Goal: Task Accomplishment & Management: Complete application form

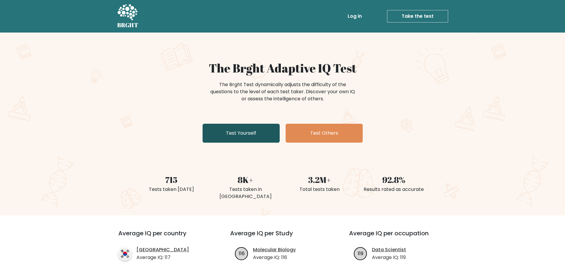
click at [257, 136] on link "Test Yourself" at bounding box center [241, 133] width 77 height 19
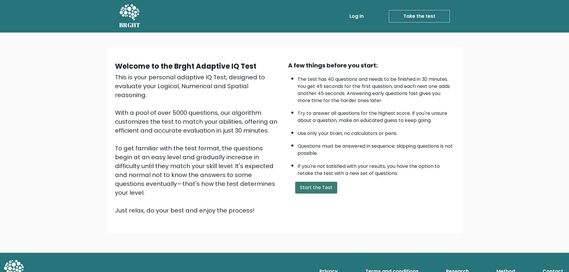
click at [323, 192] on button "Start the Test" at bounding box center [316, 188] width 42 height 12
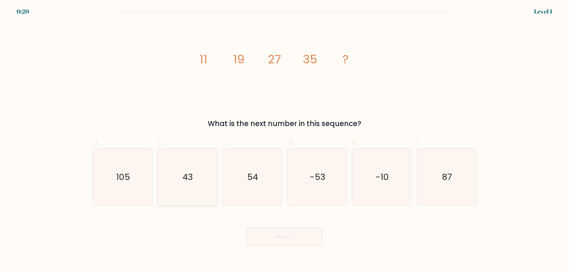
click at [189, 184] on icon "43" at bounding box center [187, 177] width 57 height 57
click at [285, 140] on input "b. 43" at bounding box center [285, 138] width 0 height 4
radio input "true"
click at [304, 238] on button "Next" at bounding box center [284, 237] width 77 height 19
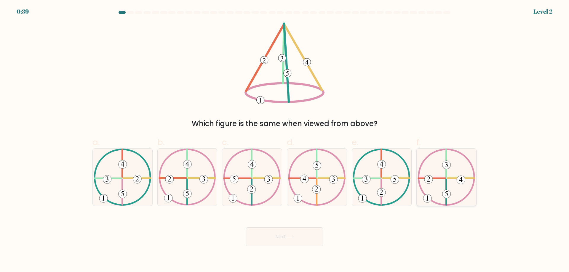
click at [449, 175] on icon at bounding box center [447, 177] width 58 height 57
click at [285, 140] on input "f." at bounding box center [285, 138] width 0 height 4
radio input "true"
click at [274, 236] on button "Next" at bounding box center [284, 237] width 77 height 19
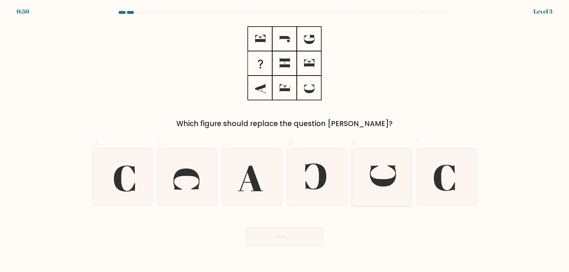
click at [377, 182] on icon at bounding box center [383, 176] width 26 height 21
click at [285, 140] on input "e." at bounding box center [285, 138] width 0 height 4
radio input "true"
click at [300, 243] on button "Next" at bounding box center [284, 237] width 77 height 19
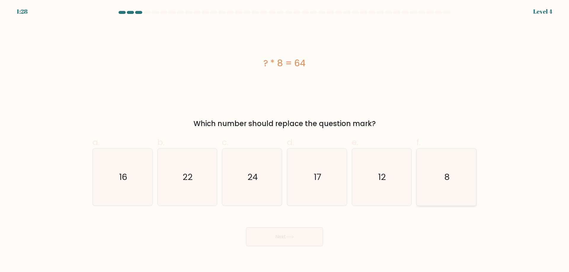
click at [442, 194] on icon "8" at bounding box center [446, 177] width 57 height 57
click at [285, 140] on input "f. 8" at bounding box center [285, 138] width 0 height 4
radio input "true"
click at [286, 234] on button "Next" at bounding box center [284, 237] width 77 height 19
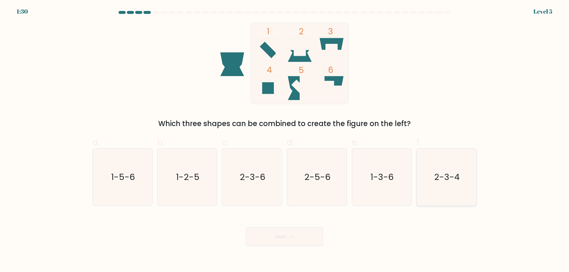
click at [443, 180] on text "2-3-4" at bounding box center [447, 177] width 25 height 12
click at [285, 140] on input "f. 2-3-4" at bounding box center [285, 138] width 0 height 4
radio input "true"
click at [294, 238] on icon at bounding box center [290, 237] width 8 height 3
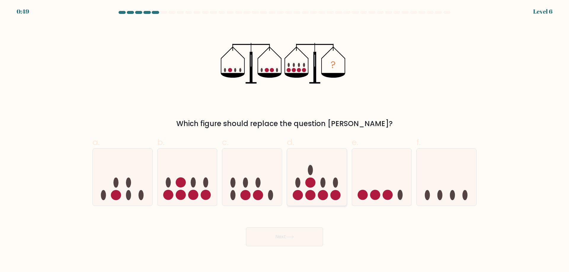
click at [323, 184] on ellipse at bounding box center [323, 183] width 5 height 10
click at [285, 140] on input "d." at bounding box center [285, 138] width 0 height 4
radio input "true"
click at [295, 232] on button "Next" at bounding box center [284, 237] width 77 height 19
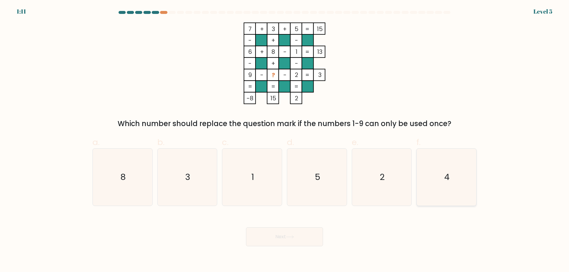
click at [433, 188] on icon "4" at bounding box center [446, 177] width 57 height 57
click at [285, 140] on input "f. 4" at bounding box center [285, 138] width 0 height 4
radio input "true"
click at [308, 233] on button "Next" at bounding box center [284, 237] width 77 height 19
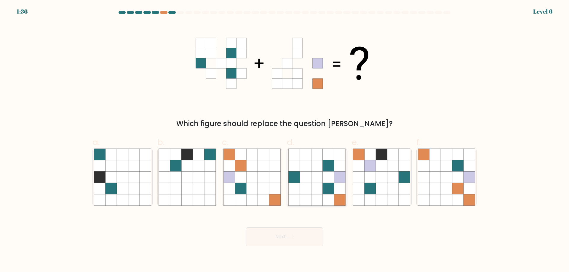
click at [324, 191] on icon at bounding box center [328, 188] width 11 height 11
click at [285, 140] on input "d." at bounding box center [285, 138] width 0 height 4
radio input "true"
click at [282, 242] on button "Next" at bounding box center [284, 237] width 77 height 19
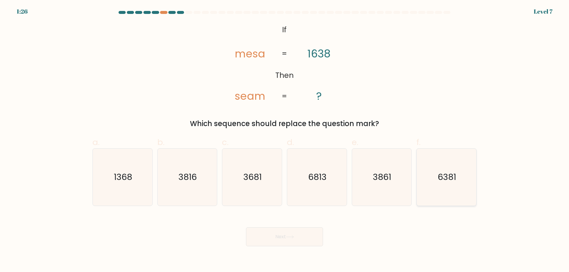
click at [447, 185] on icon "6381" at bounding box center [446, 177] width 57 height 57
click at [285, 140] on input "f. 6381" at bounding box center [285, 138] width 0 height 4
radio input "true"
drag, startPoint x: 293, startPoint y: 226, endPoint x: 296, endPoint y: 235, distance: 9.4
click at [293, 226] on div "Next" at bounding box center [284, 229] width 391 height 33
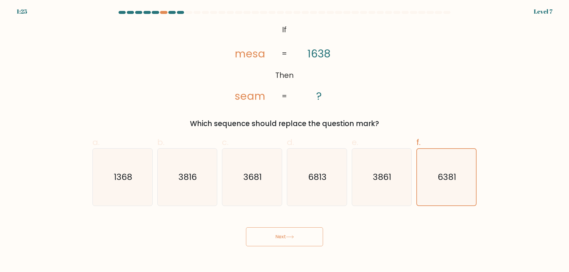
click at [294, 236] on icon at bounding box center [290, 237] width 8 height 3
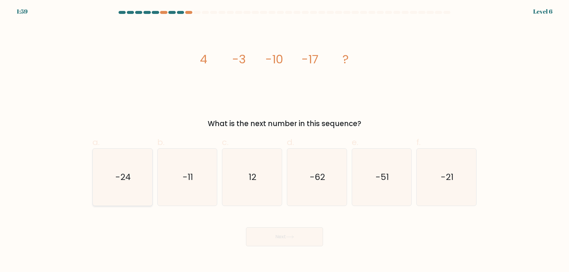
click at [121, 183] on text "-24" at bounding box center [122, 177] width 15 height 12
click at [285, 140] on input "a. -24" at bounding box center [285, 138] width 0 height 4
radio input "true"
click at [271, 242] on button "Next" at bounding box center [284, 237] width 77 height 19
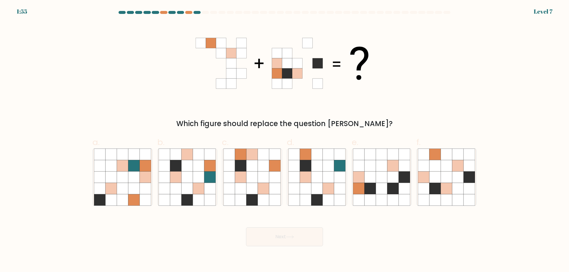
click at [275, 237] on button "Next" at bounding box center [284, 237] width 77 height 19
click at [428, 97] on div "Which figure should replace the question mark?" at bounding box center [284, 76] width 391 height 107
click at [557, 212] on form at bounding box center [284, 129] width 569 height 236
click at [254, 184] on div "a. b. c." at bounding box center [284, 169] width 389 height 75
click at [458, 185] on icon at bounding box center [457, 188] width 11 height 11
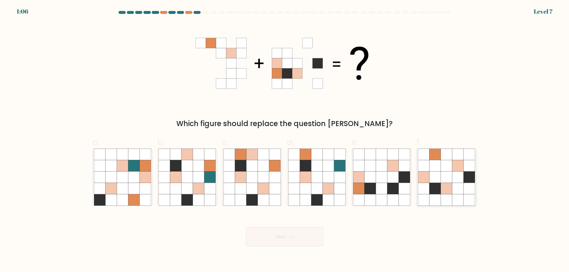
click at [285, 140] on input "f." at bounding box center [285, 138] width 0 height 4
radio input "true"
click at [307, 237] on button "Next" at bounding box center [284, 237] width 77 height 19
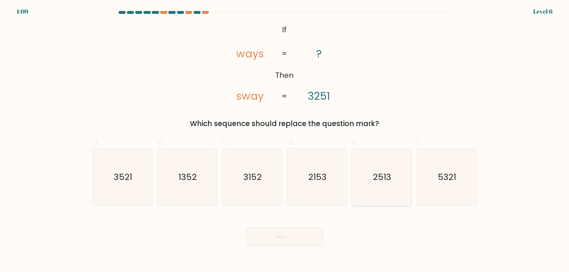
click at [389, 174] on text "2513" at bounding box center [382, 177] width 18 height 12
click at [285, 140] on input "e. 2513" at bounding box center [285, 138] width 0 height 4
radio input "true"
click at [305, 239] on button "Next" at bounding box center [284, 237] width 77 height 19
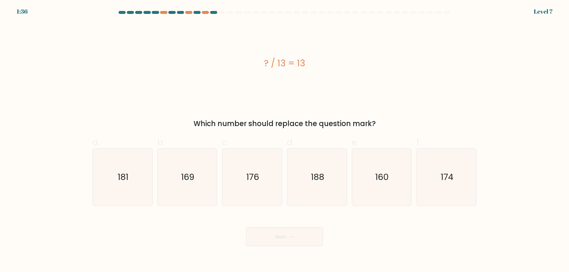
click at [388, 89] on div "? / 13 = 13" at bounding box center [285, 64] width 384 height 82
click at [213, 170] on icon "169" at bounding box center [187, 177] width 57 height 57
click at [285, 140] on input "b. 169" at bounding box center [285, 138] width 0 height 4
radio input "true"
click at [266, 230] on button "Next" at bounding box center [284, 237] width 77 height 19
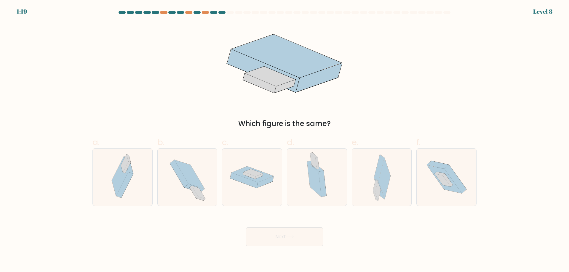
click at [279, 242] on button "Next" at bounding box center [284, 237] width 77 height 19
click at [385, 232] on div "Next" at bounding box center [284, 229] width 391 height 33
click at [374, 179] on icon at bounding box center [382, 177] width 18 height 57
click at [285, 140] on input "e." at bounding box center [285, 138] width 0 height 4
radio input "true"
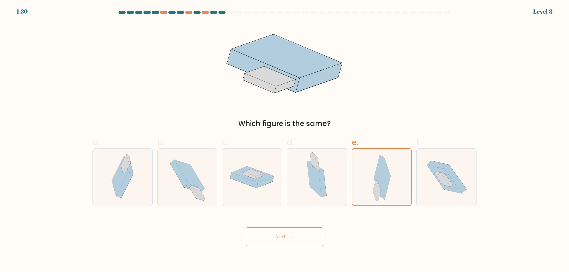
click at [294, 235] on button "Next" at bounding box center [284, 237] width 77 height 19
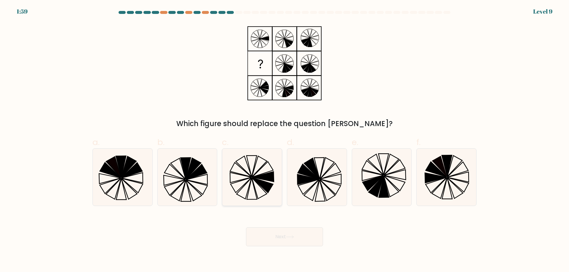
click at [267, 188] on icon at bounding box center [262, 185] width 21 height 15
click at [285, 140] on input "c." at bounding box center [285, 138] width 0 height 4
radio input "true"
click at [294, 238] on icon at bounding box center [290, 237] width 8 height 3
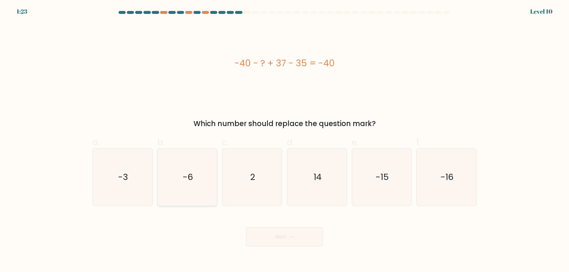
click at [201, 184] on icon "-6" at bounding box center [187, 177] width 57 height 57
click at [285, 140] on input "b. -6" at bounding box center [285, 138] width 0 height 4
radio input "true"
click at [283, 238] on button "Next" at bounding box center [284, 237] width 77 height 19
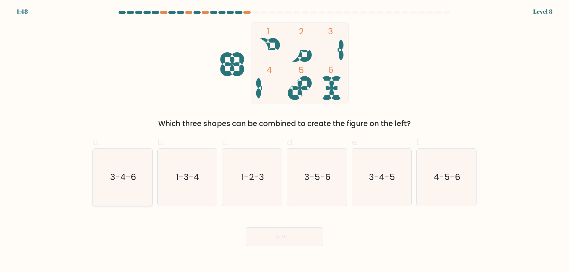
click at [130, 188] on icon "3-4-6" at bounding box center [122, 177] width 57 height 57
click at [285, 140] on input "a. 3-4-6" at bounding box center [285, 138] width 0 height 4
radio input "true"
click at [284, 232] on button "Next" at bounding box center [284, 237] width 77 height 19
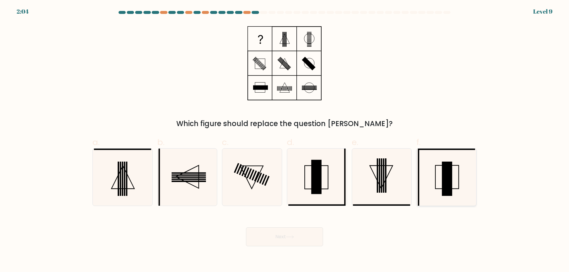
click at [461, 179] on icon at bounding box center [446, 177] width 57 height 57
click at [285, 140] on input "f." at bounding box center [285, 138] width 0 height 4
radio input "true"
click at [293, 238] on icon at bounding box center [290, 237] width 8 height 3
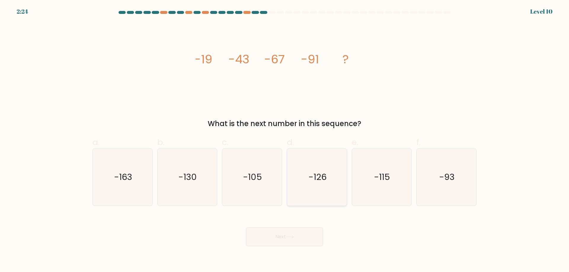
click at [311, 180] on text "-126" at bounding box center [318, 177] width 18 height 12
click at [285, 140] on input "d. -126" at bounding box center [285, 138] width 0 height 4
radio input "true"
click at [283, 226] on div "Next" at bounding box center [284, 229] width 391 height 33
click at [285, 240] on button "Next" at bounding box center [284, 237] width 77 height 19
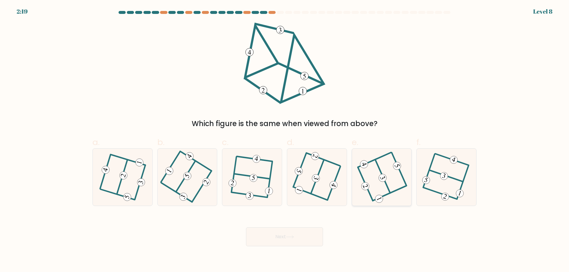
click at [390, 181] on icon at bounding box center [382, 177] width 46 height 46
click at [285, 140] on input "e." at bounding box center [285, 138] width 0 height 4
radio input "true"
click at [310, 230] on button "Next" at bounding box center [284, 237] width 77 height 19
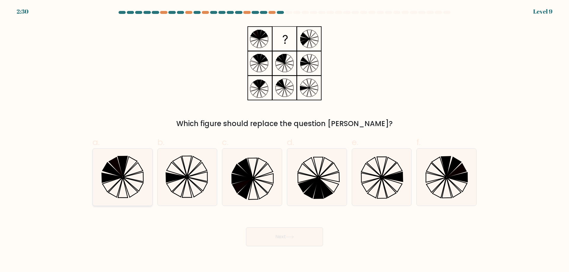
click at [133, 180] on icon at bounding box center [133, 176] width 20 height 9
click at [285, 140] on input "a." at bounding box center [285, 138] width 0 height 4
radio input "true"
click at [275, 239] on button "Next" at bounding box center [284, 237] width 77 height 19
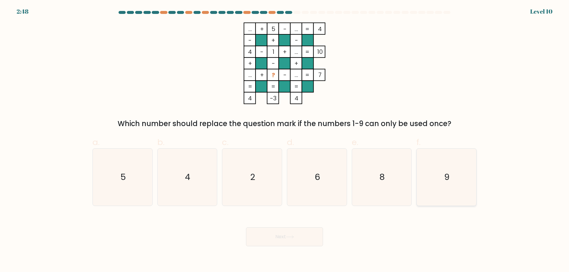
click at [444, 184] on icon "9" at bounding box center [446, 177] width 57 height 57
click at [285, 140] on input "f. 9" at bounding box center [285, 138] width 0 height 4
radio input "true"
click at [286, 243] on button "Next" at bounding box center [284, 237] width 77 height 19
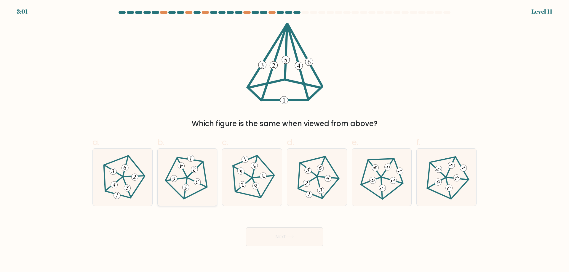
click at [192, 176] on icon at bounding box center [188, 177] width 46 height 46
click at [285, 140] on input "b." at bounding box center [285, 138] width 0 height 4
radio input "true"
click at [307, 238] on button "Next" at bounding box center [284, 237] width 77 height 19
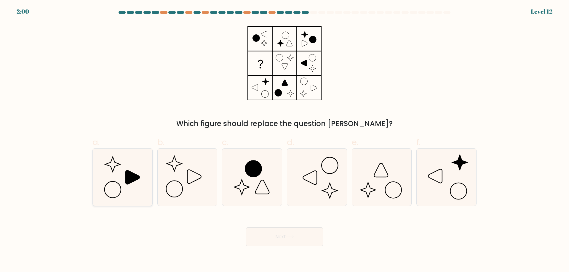
click at [140, 177] on icon at bounding box center [122, 177] width 57 height 57
click at [285, 140] on input "a." at bounding box center [285, 138] width 0 height 4
radio input "true"
click at [263, 238] on button "Next" at bounding box center [284, 237] width 77 height 19
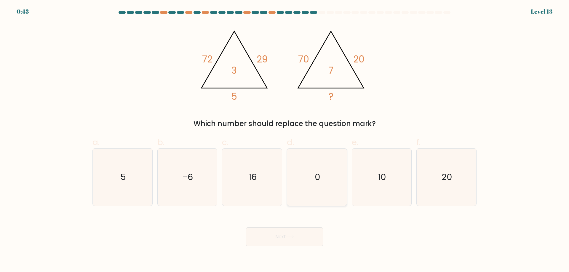
click at [326, 180] on icon "0" at bounding box center [316, 177] width 57 height 57
click at [285, 140] on input "d. 0" at bounding box center [285, 138] width 0 height 4
radio input "true"
click at [305, 234] on button "Next" at bounding box center [284, 237] width 77 height 19
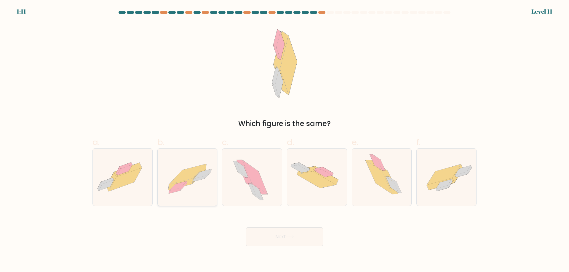
click at [201, 179] on icon at bounding box center [199, 179] width 12 height 6
click at [285, 140] on input "b." at bounding box center [285, 138] width 0 height 4
radio input "true"
click at [309, 238] on button "Next" at bounding box center [284, 237] width 77 height 19
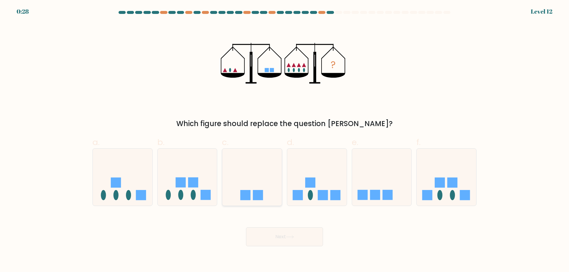
click at [271, 199] on icon at bounding box center [252, 177] width 60 height 49
click at [285, 140] on input "c." at bounding box center [285, 138] width 0 height 4
radio input "true"
click at [268, 237] on button "Next" at bounding box center [284, 237] width 77 height 19
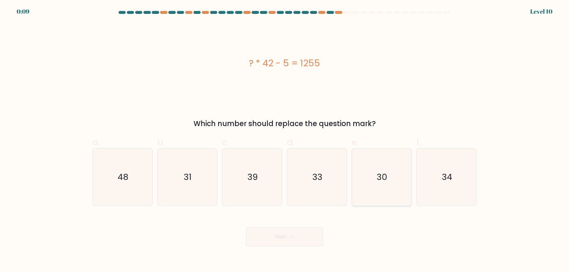
click at [390, 176] on icon "30" at bounding box center [381, 177] width 57 height 57
click at [285, 140] on input "e. 30" at bounding box center [285, 138] width 0 height 4
radio input "true"
click at [296, 239] on button "Next" at bounding box center [284, 237] width 77 height 19
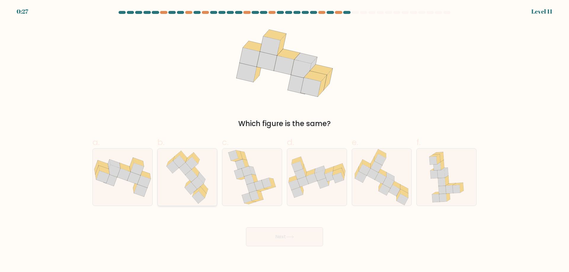
click at [203, 181] on icon at bounding box center [202, 179] width 8 height 12
click at [285, 140] on input "b." at bounding box center [285, 138] width 0 height 4
radio input "true"
click at [289, 236] on icon at bounding box center [290, 237] width 8 height 3
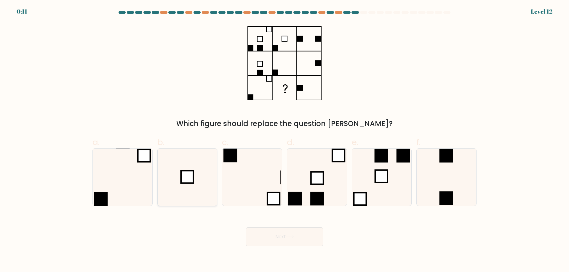
click at [208, 177] on icon at bounding box center [187, 177] width 57 height 57
click at [285, 140] on input "b." at bounding box center [285, 138] width 0 height 4
radio input "true"
click at [305, 238] on button "Next" at bounding box center [284, 237] width 77 height 19
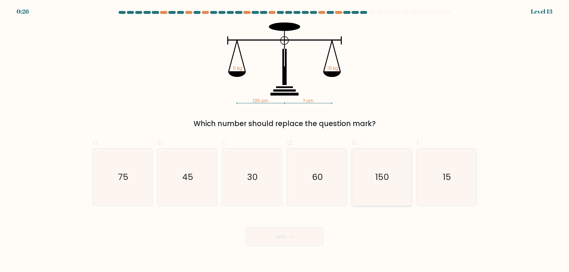
click at [376, 186] on icon "150" at bounding box center [381, 177] width 57 height 57
click at [285, 140] on input "e. 150" at bounding box center [285, 138] width 0 height 4
radio input "true"
click at [296, 232] on button "Next" at bounding box center [284, 237] width 77 height 19
click at [291, 244] on button "Next" at bounding box center [284, 237] width 77 height 19
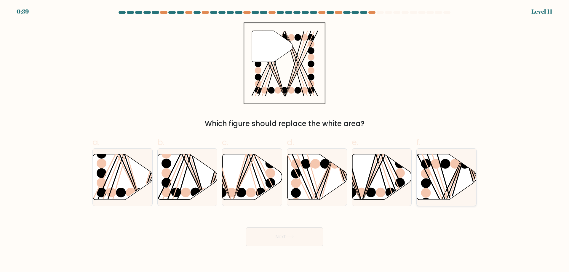
click at [455, 173] on line at bounding box center [441, 202] width 48 height 95
click at [285, 140] on input "f." at bounding box center [285, 138] width 0 height 4
radio input "true"
click at [271, 235] on button "Next" at bounding box center [284, 237] width 77 height 19
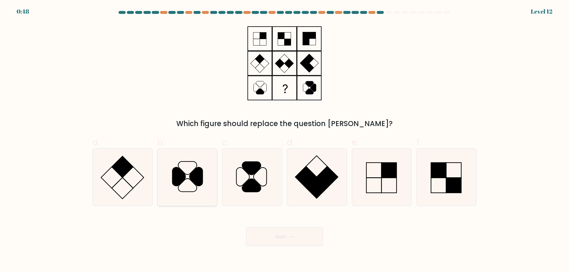
click at [193, 184] on icon at bounding box center [187, 177] width 57 height 57
click at [285, 140] on input "b." at bounding box center [285, 138] width 0 height 4
radio input "true"
click at [290, 232] on button "Next" at bounding box center [284, 237] width 77 height 19
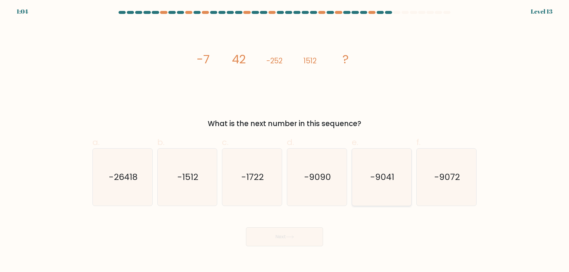
click at [384, 190] on icon "-9041" at bounding box center [381, 177] width 57 height 57
click at [285, 140] on input "e. -9041" at bounding box center [285, 138] width 0 height 4
radio input "true"
click at [286, 229] on button "Next" at bounding box center [284, 237] width 77 height 19
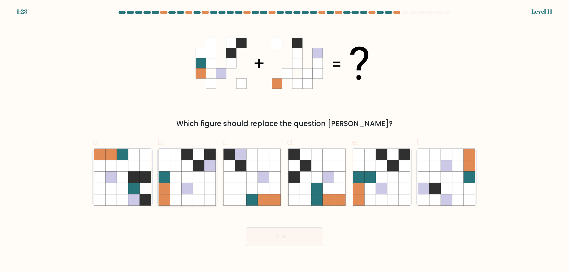
click at [197, 189] on icon at bounding box center [198, 188] width 11 height 11
click at [285, 140] on input "b." at bounding box center [285, 138] width 0 height 4
radio input "true"
click at [288, 232] on button "Next" at bounding box center [284, 237] width 77 height 19
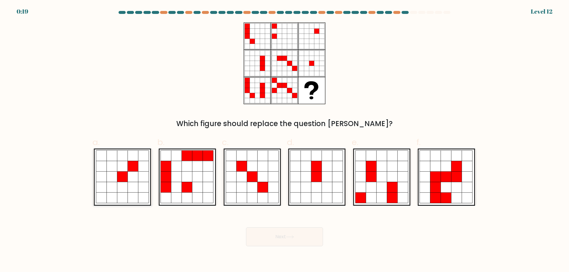
click at [143, 175] on icon at bounding box center [143, 177] width 11 height 11
click at [285, 140] on input "a." at bounding box center [285, 138] width 0 height 4
radio input "true"
click at [283, 241] on button "Next" at bounding box center [284, 237] width 77 height 19
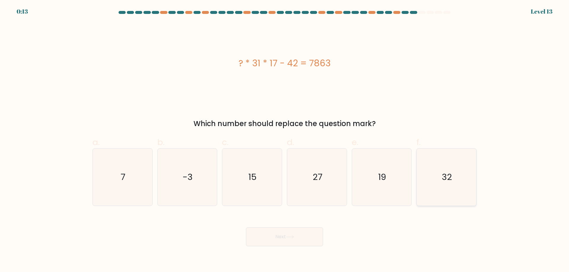
click at [421, 179] on icon "32" at bounding box center [446, 177] width 57 height 57
click at [285, 140] on input "f. 32" at bounding box center [285, 138] width 0 height 4
radio input "true"
click at [377, 182] on icon "19" at bounding box center [381, 177] width 57 height 57
click at [285, 140] on input "e. 19" at bounding box center [285, 138] width 0 height 4
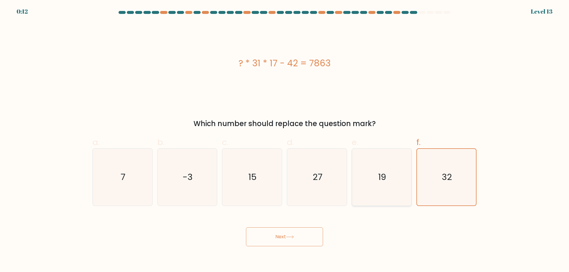
radio input "true"
click at [257, 184] on icon "15" at bounding box center [252, 177] width 57 height 57
click at [285, 140] on input "c. 15" at bounding box center [285, 138] width 0 height 4
radio input "true"
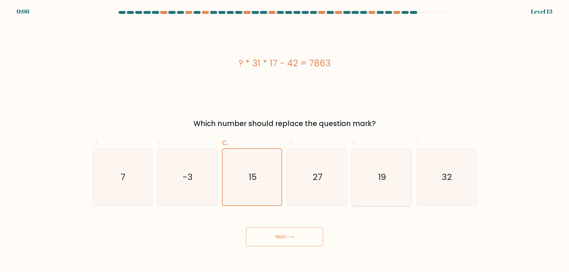
click at [399, 186] on icon "19" at bounding box center [381, 177] width 57 height 57
click at [285, 140] on input "e. 19" at bounding box center [285, 138] width 0 height 4
radio input "true"
click at [303, 238] on button "Next" at bounding box center [284, 237] width 77 height 19
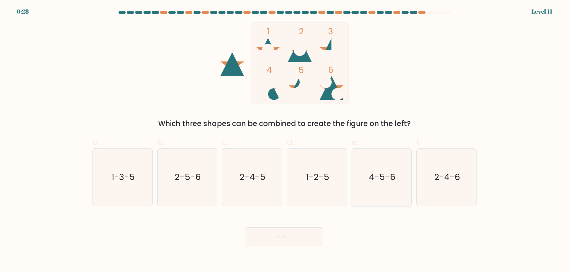
click at [377, 173] on text "4-5-6" at bounding box center [382, 177] width 26 height 12
click at [285, 140] on input "e. 4-5-6" at bounding box center [285, 138] width 0 height 4
radio input "true"
click at [301, 226] on div "Next" at bounding box center [284, 229] width 391 height 33
click at [299, 240] on button "Next" at bounding box center [284, 237] width 77 height 19
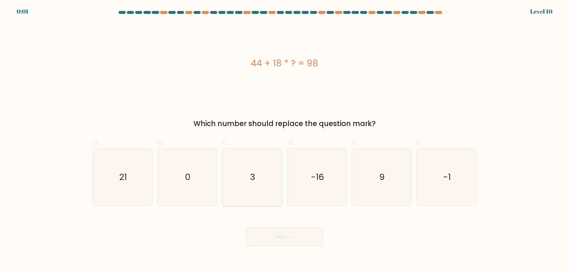
click at [259, 179] on icon "3" at bounding box center [252, 177] width 57 height 57
click at [285, 140] on input "c. 3" at bounding box center [285, 138] width 0 height 4
radio input "true"
click at [302, 239] on button "Next" at bounding box center [284, 237] width 77 height 19
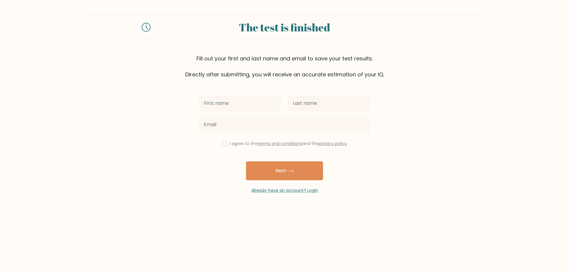
click at [244, 109] on input "text" at bounding box center [240, 103] width 82 height 17
type input "Àlex"
click at [308, 109] on input "text" at bounding box center [329, 103] width 82 height 17
type input "Linares Balibrea"
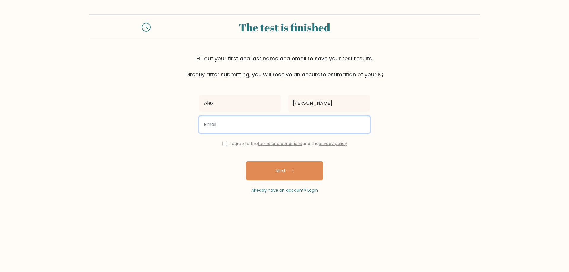
click at [267, 122] on input "email" at bounding box center [284, 125] width 171 height 17
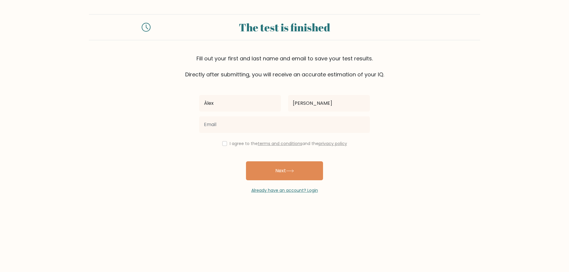
click at [418, 151] on form "The test is finished Fill out your first and last name and email to save your t…" at bounding box center [284, 104] width 569 height 180
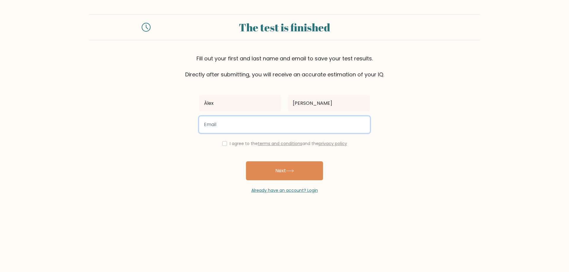
click at [293, 129] on input "email" at bounding box center [284, 125] width 171 height 17
type input "alex2401@hotmail.es"
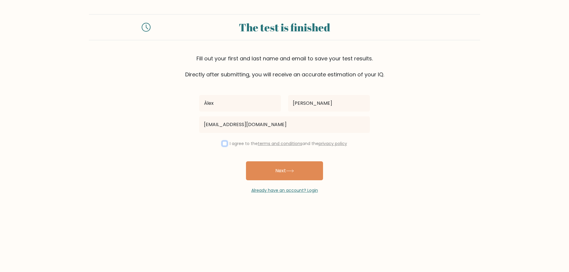
click at [222, 145] on input "checkbox" at bounding box center [224, 143] width 5 height 5
checkbox input "true"
click at [283, 175] on button "Next" at bounding box center [284, 171] width 77 height 19
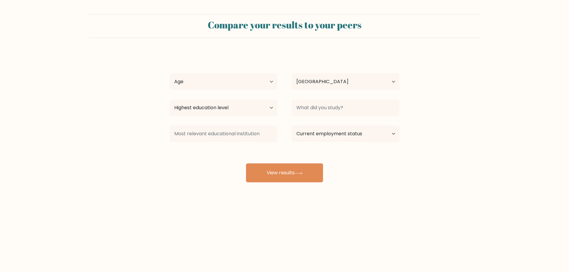
select select "ES"
click at [246, 85] on select "Age Under 18 years old 18-24 years old 25-34 years old 35-44 years old 45-54 ye…" at bounding box center [224, 82] width 108 height 17
select select "25_34"
click at [170, 74] on select "Age Under 18 years old 18-24 years old 25-34 years old 35-44 years old 45-54 ye…" at bounding box center [224, 82] width 108 height 17
click at [231, 108] on select "Highest education level No schooling Primary Lower Secondary Upper Secondary Oc…" at bounding box center [224, 108] width 108 height 17
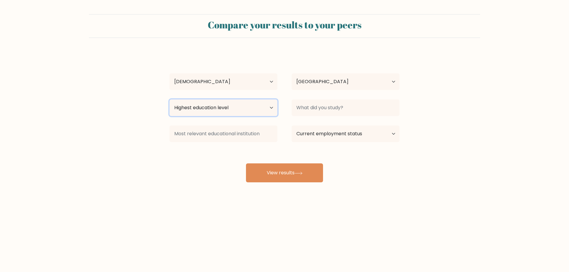
select select "upper_secondary"
click at [170, 100] on select "Highest education level No schooling Primary Lower Secondary Upper Secondary Oc…" at bounding box center [224, 108] width 108 height 17
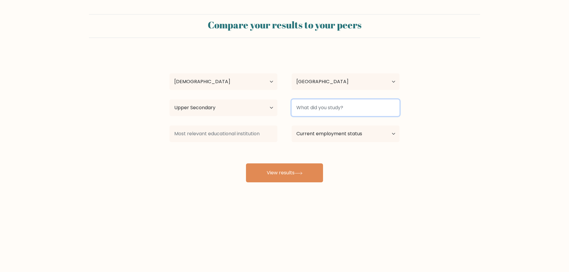
click at [359, 108] on input at bounding box center [346, 108] width 108 height 17
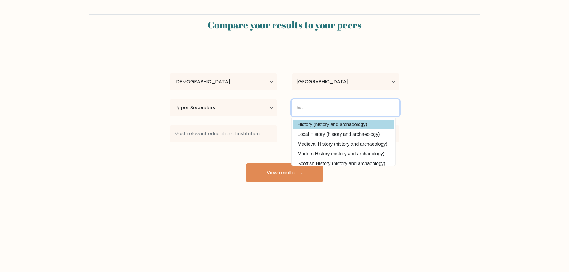
type input "his"
click at [366, 124] on div "Àlex Linares Balibrea Age Under 18 years old 18-24 years old 25-34 years old 35…" at bounding box center [284, 117] width 237 height 130
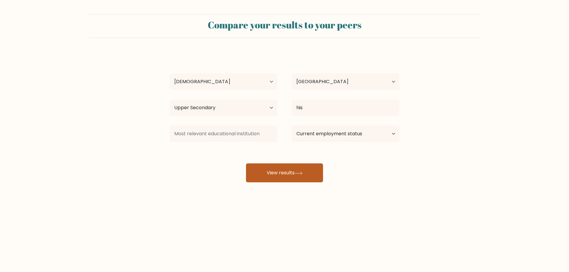
click at [289, 173] on button "View results" at bounding box center [284, 173] width 77 height 19
click at [216, 122] on div "Àlex Linares Balibrea Age Under 18 years old 18-24 years old 25-34 years old 35…" at bounding box center [284, 117] width 237 height 130
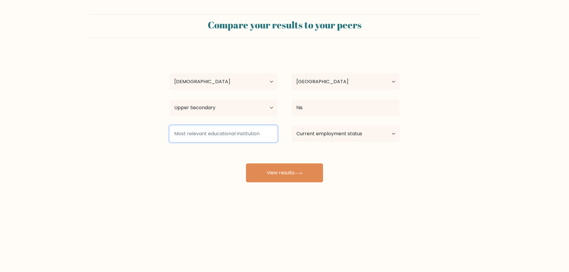
click at [219, 128] on input at bounding box center [224, 134] width 108 height 17
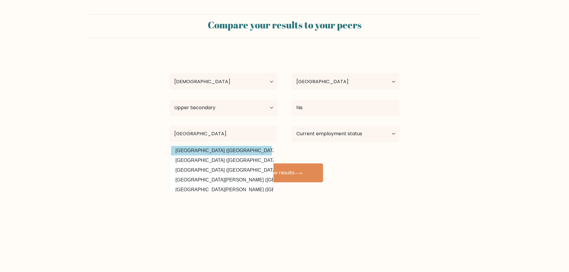
click at [225, 151] on option "Universidad de Barcelona (Spain)" at bounding box center [221, 150] width 101 height 9
type input "[GEOGRAPHIC_DATA]"
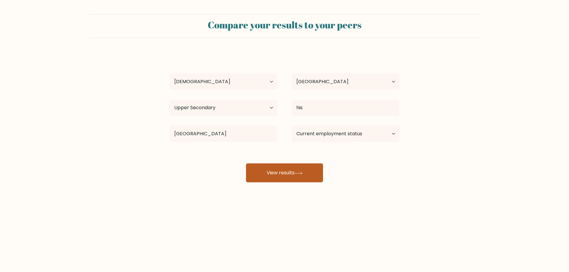
click at [283, 173] on button "View results" at bounding box center [284, 173] width 77 height 19
click at [359, 138] on select "Current employment status Employed Student Retired Other / prefer not to answer" at bounding box center [346, 134] width 108 height 17
select select "other"
click at [292, 126] on select "Current employment status Employed Student Retired Other / prefer not to answer" at bounding box center [346, 134] width 108 height 17
click at [306, 175] on button "View results" at bounding box center [284, 173] width 77 height 19
